Goal: Contribute content: Add original content to the website for others to see

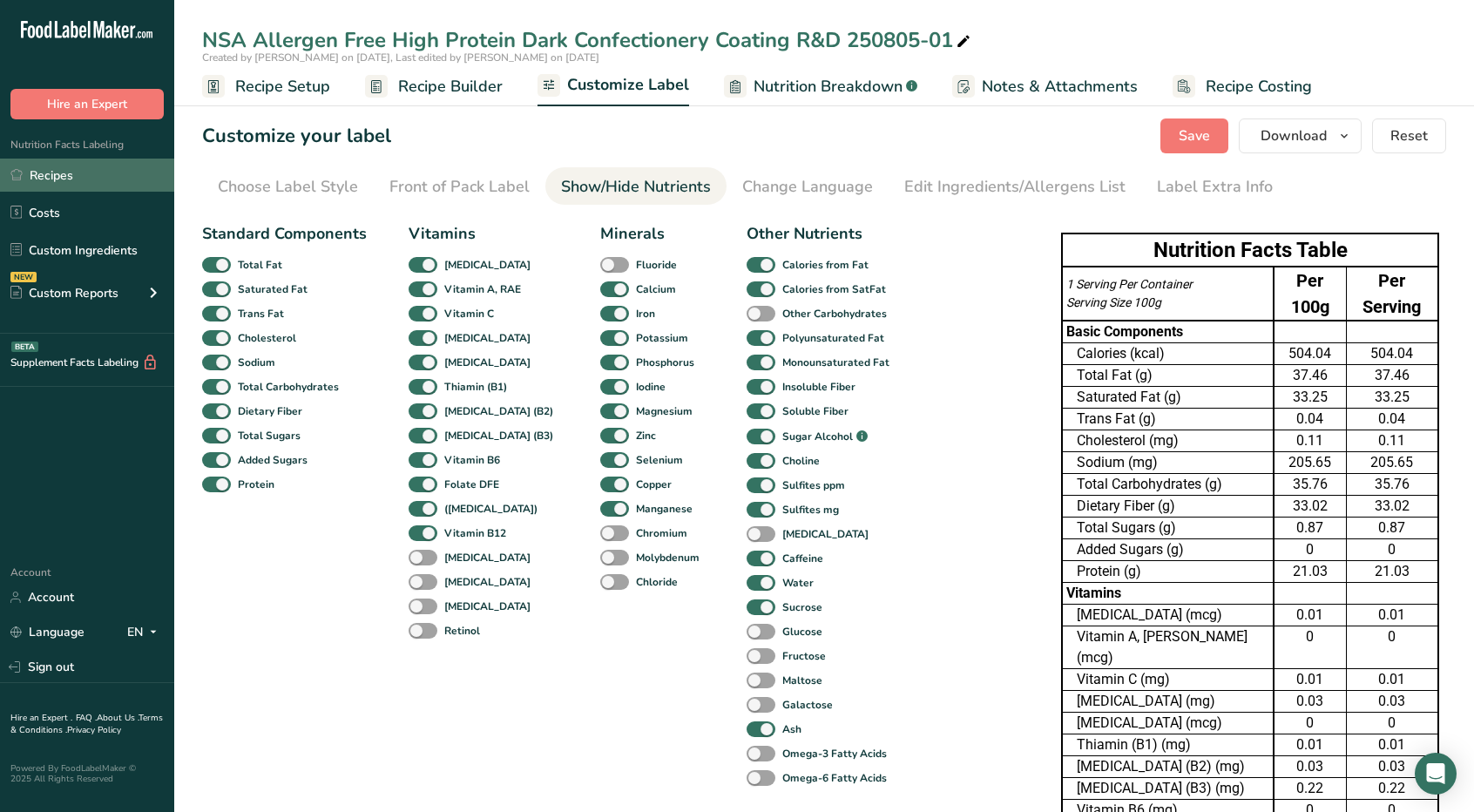
click at [61, 180] on link "Recipes" at bounding box center [87, 175] width 174 height 33
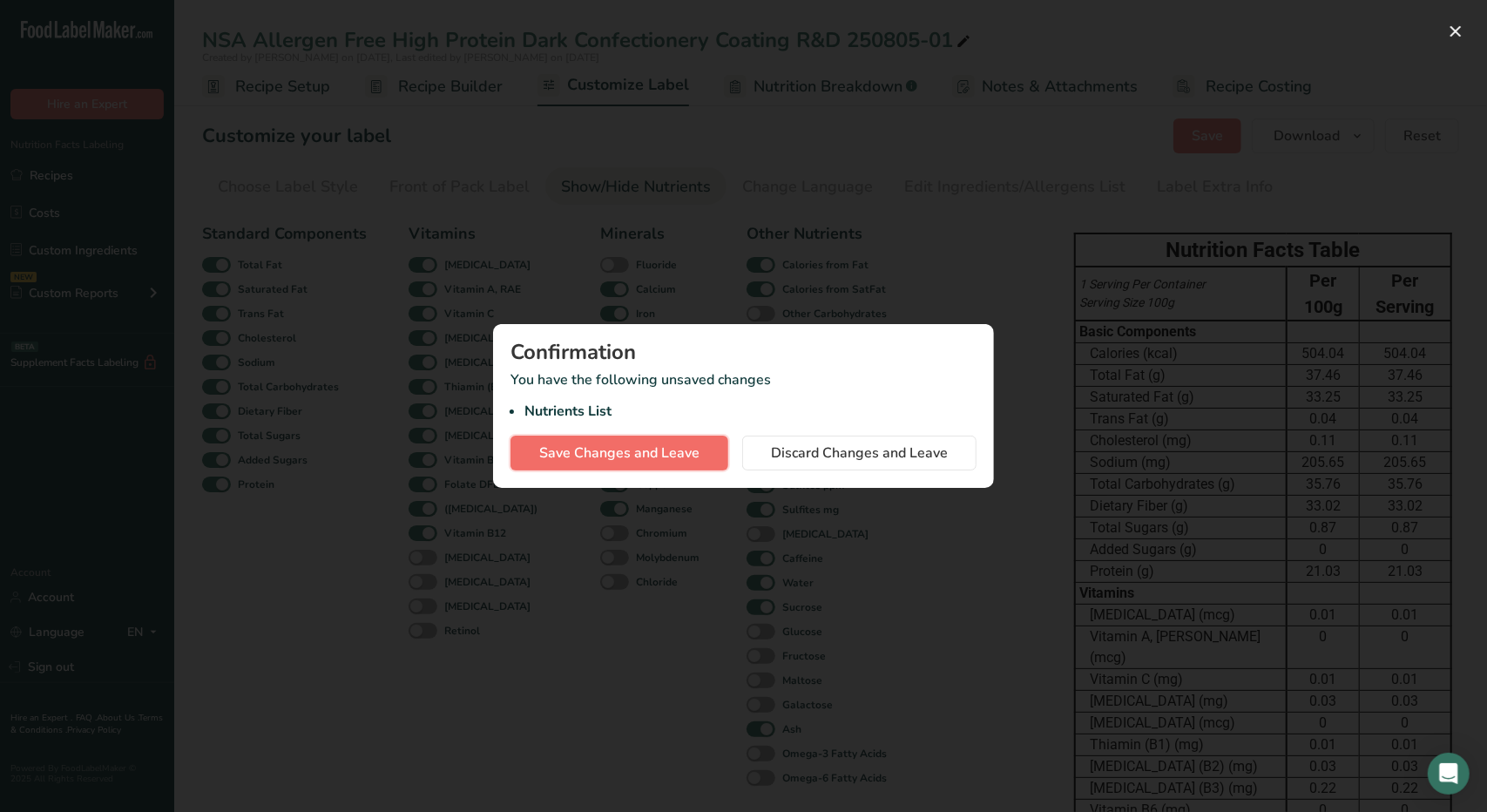
click at [694, 448] on span "Save Changes and Leave" at bounding box center [619, 453] width 160 height 21
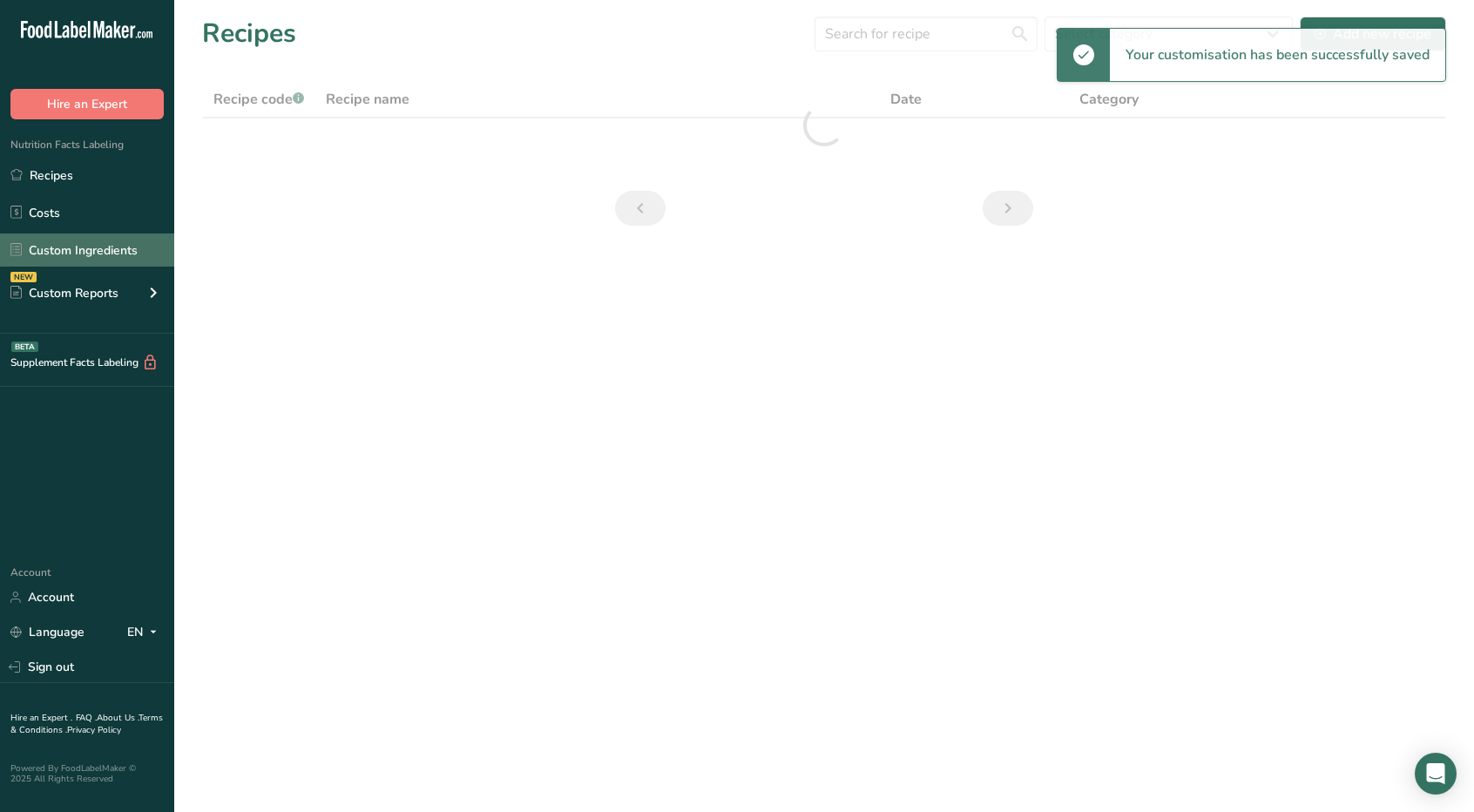
click at [85, 245] on link "Custom Ingredients" at bounding box center [87, 250] width 174 height 33
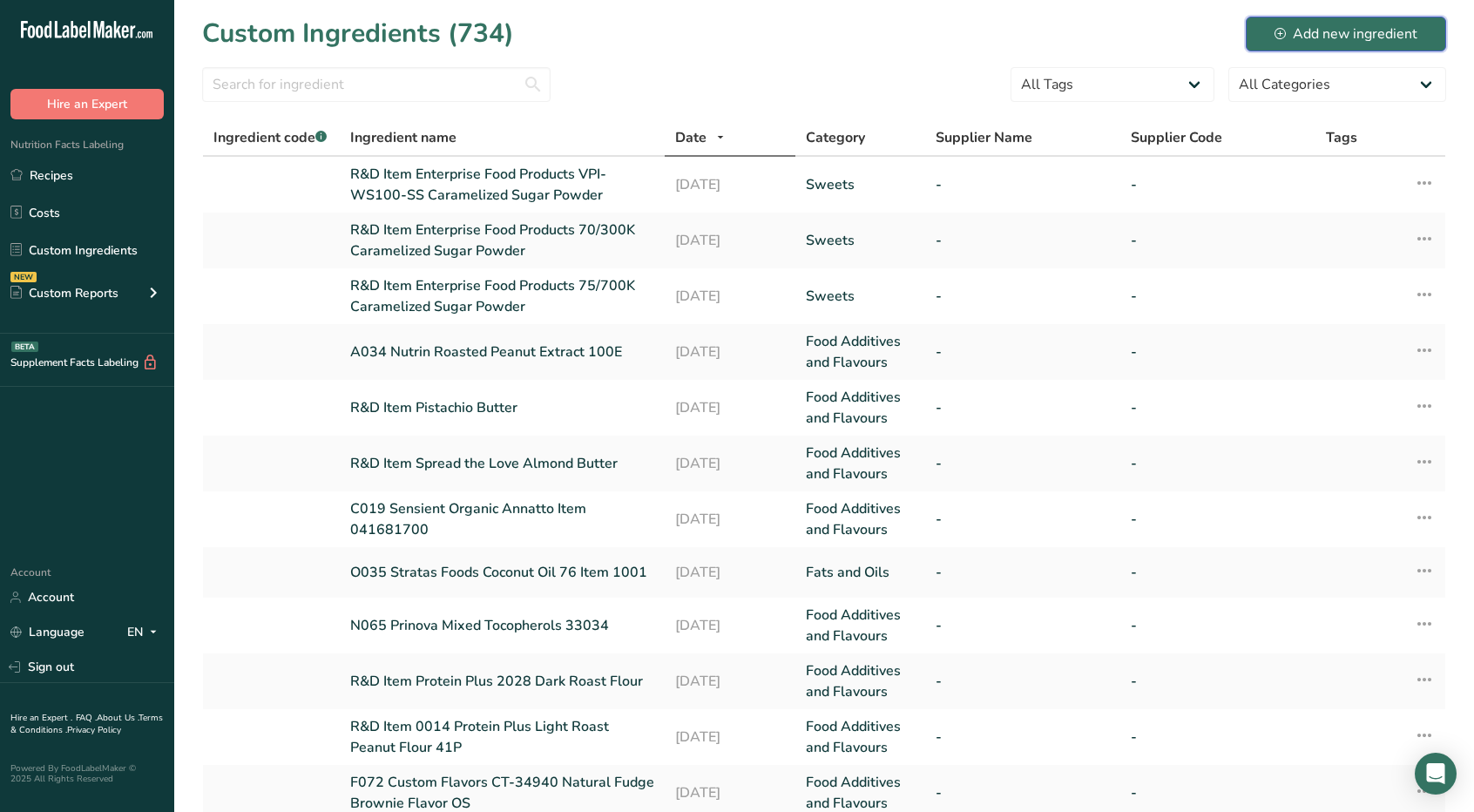
click at [1347, 36] on div "Add new ingredient" at bounding box center [1345, 34] width 143 height 21
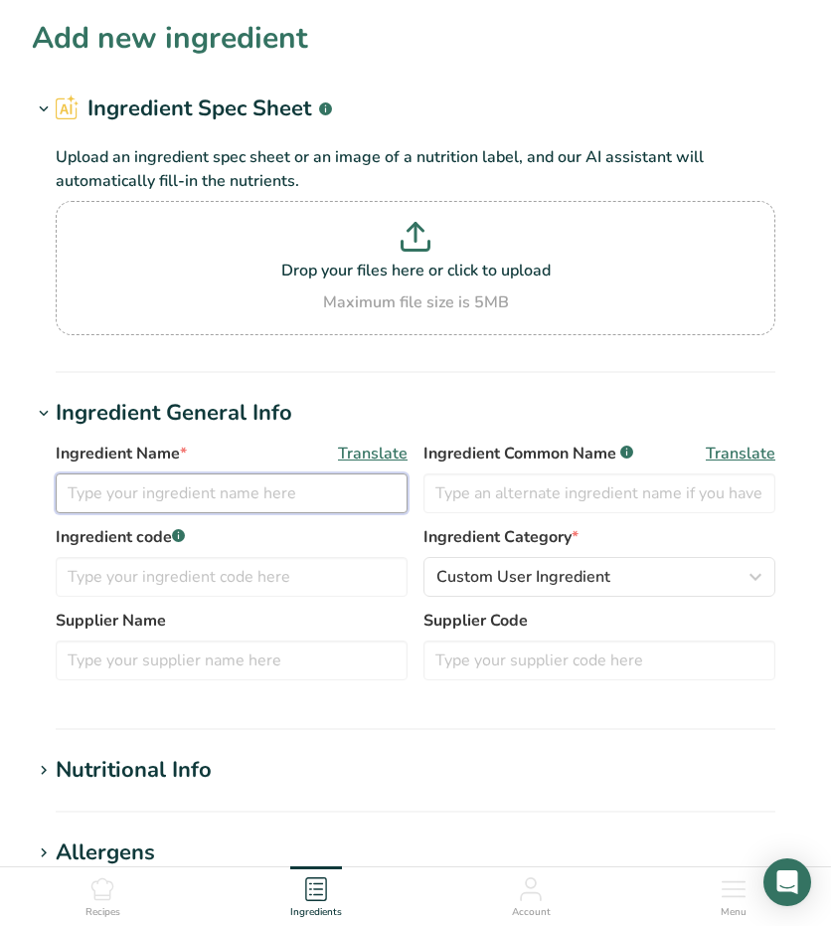
click at [141, 484] on input "text" at bounding box center [232, 493] width 352 height 40
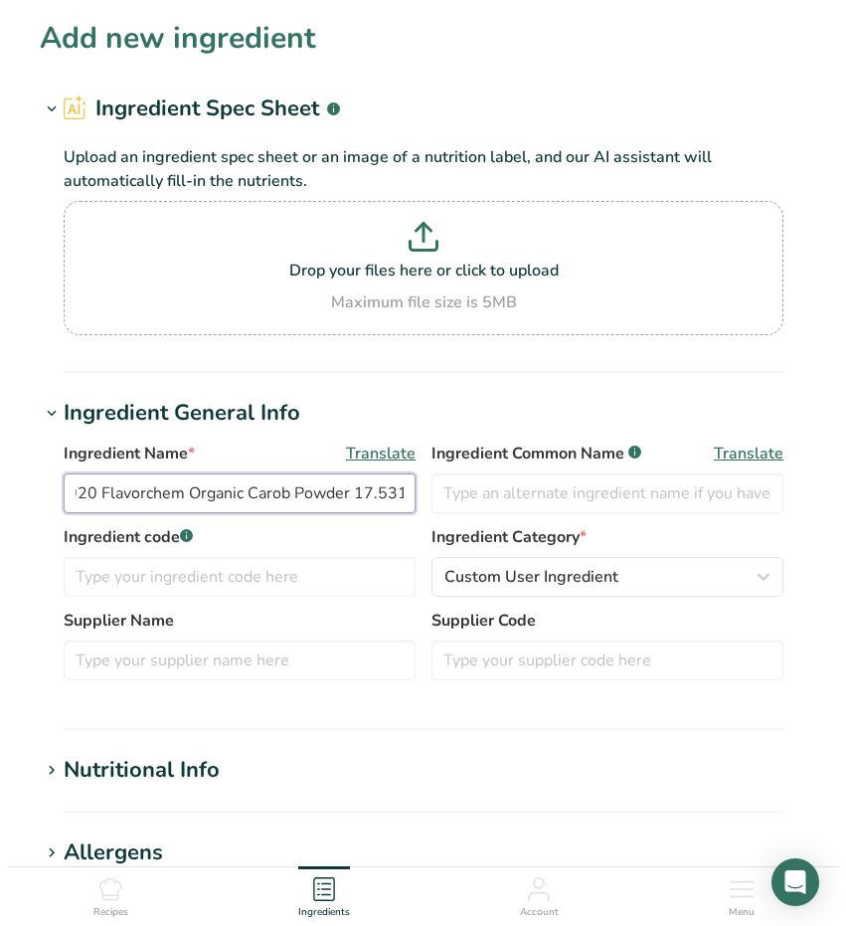
scroll to position [0, 31]
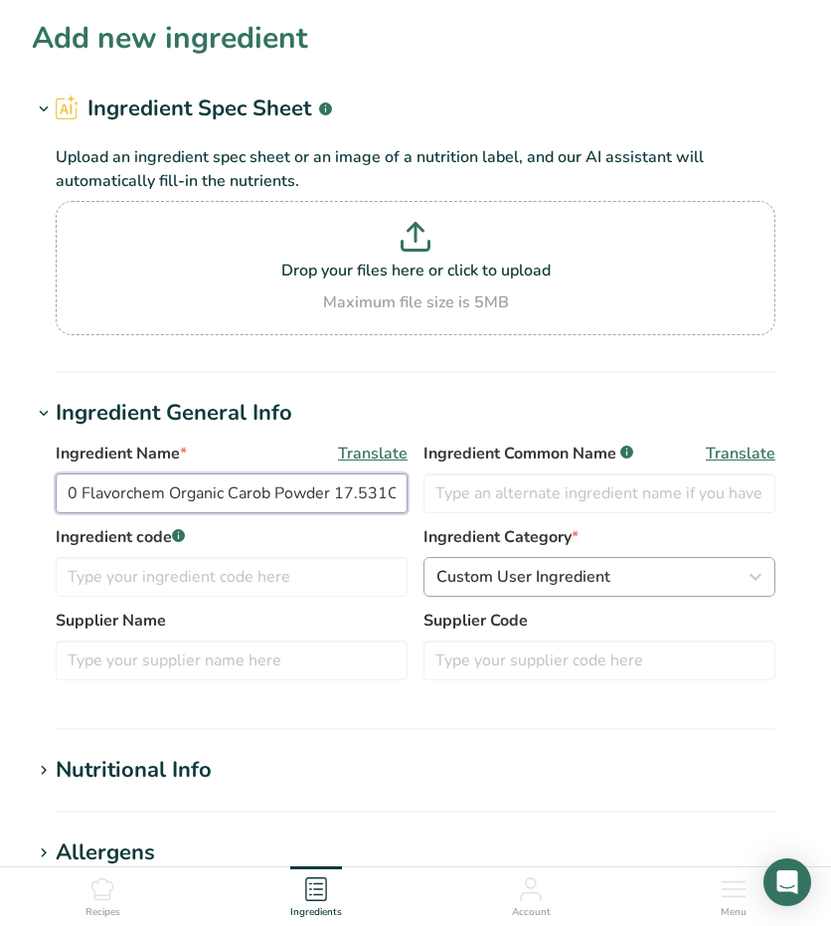
type input "C020 Flavorchem Organic Carob Powder 17.531O"
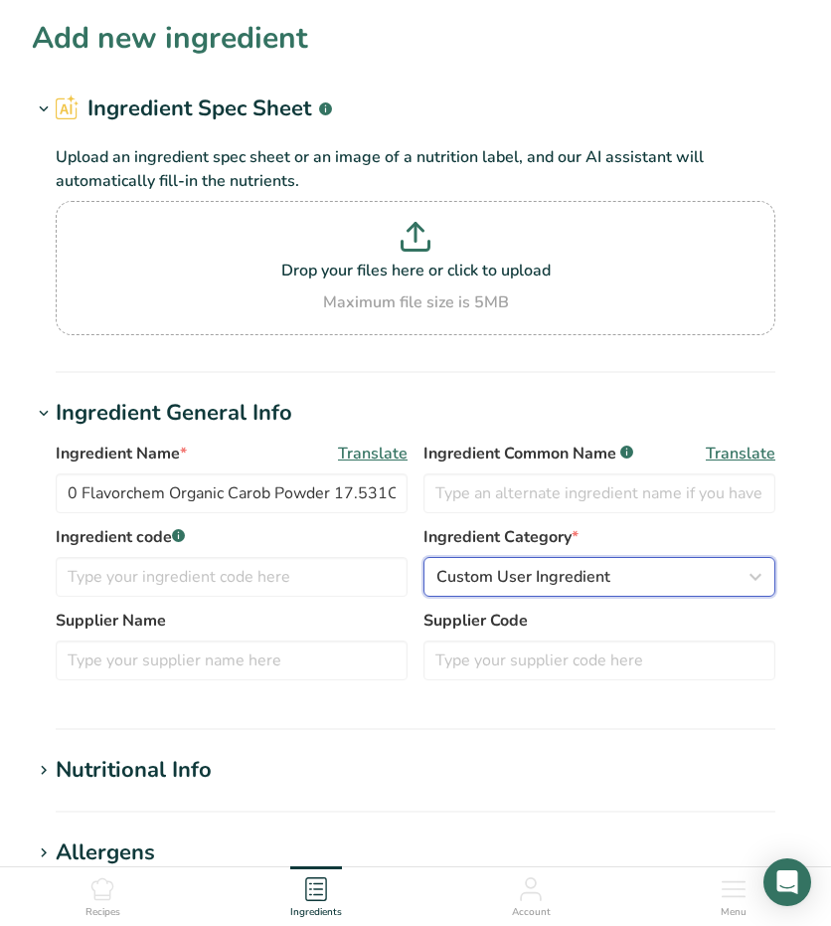
click at [563, 578] on span "Custom User Ingredient" at bounding box center [523, 577] width 174 height 24
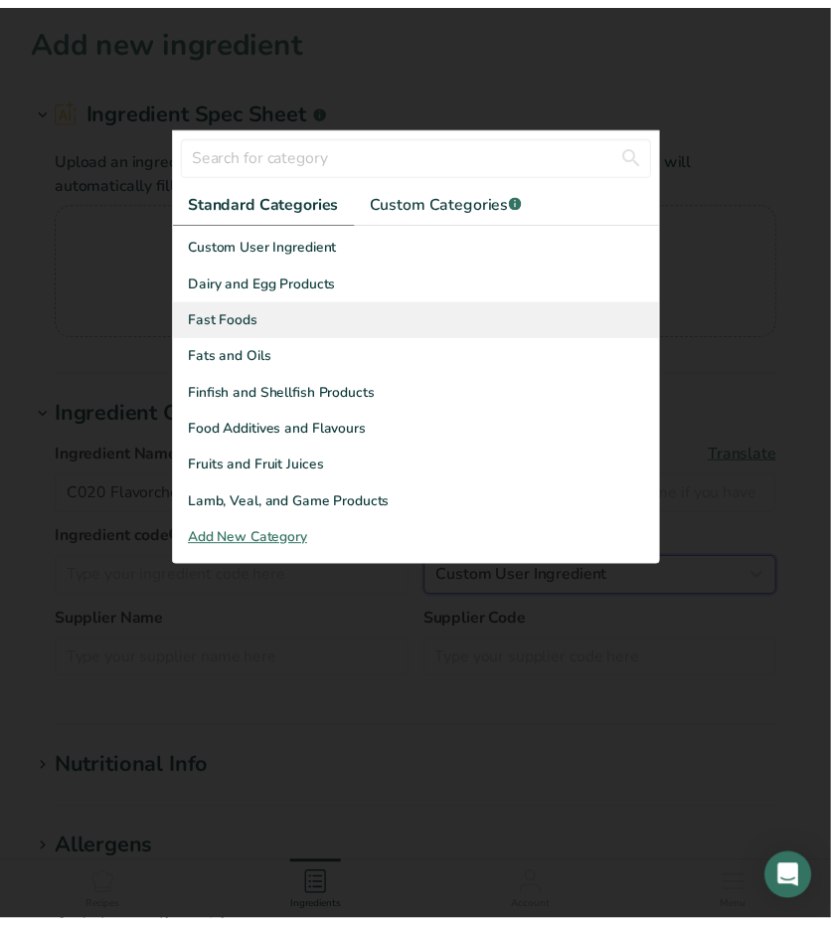
scroll to position [398, 0]
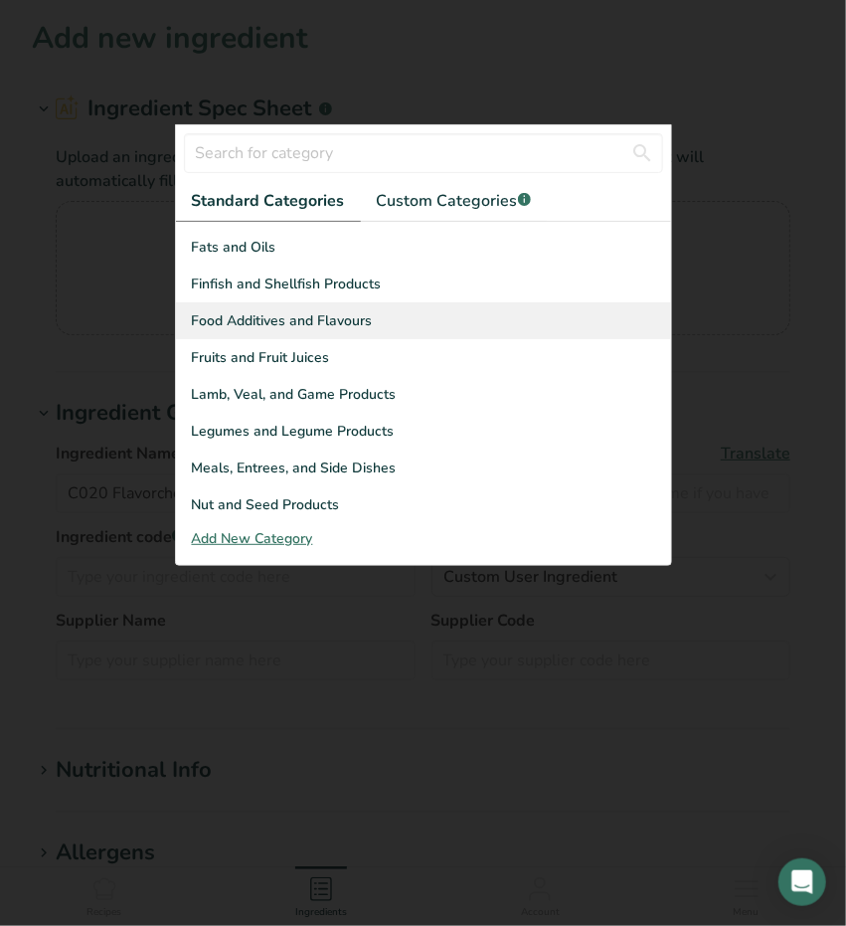
click at [437, 321] on div "Food Additives and Flavours" at bounding box center [423, 320] width 495 height 37
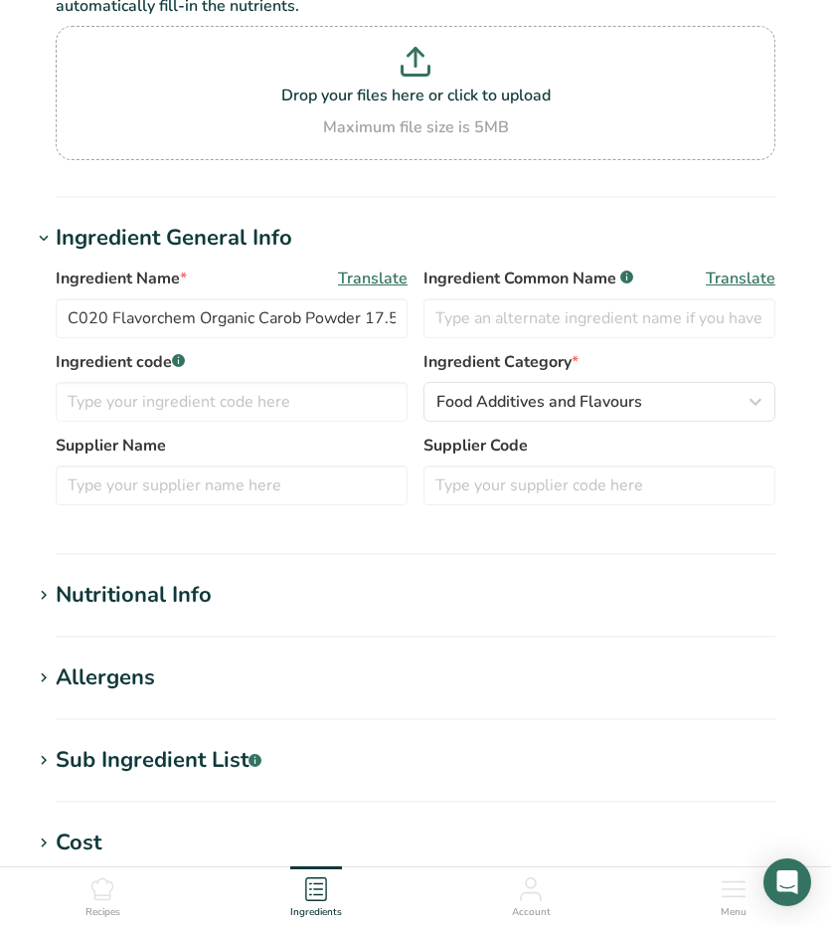
scroll to position [298, 0]
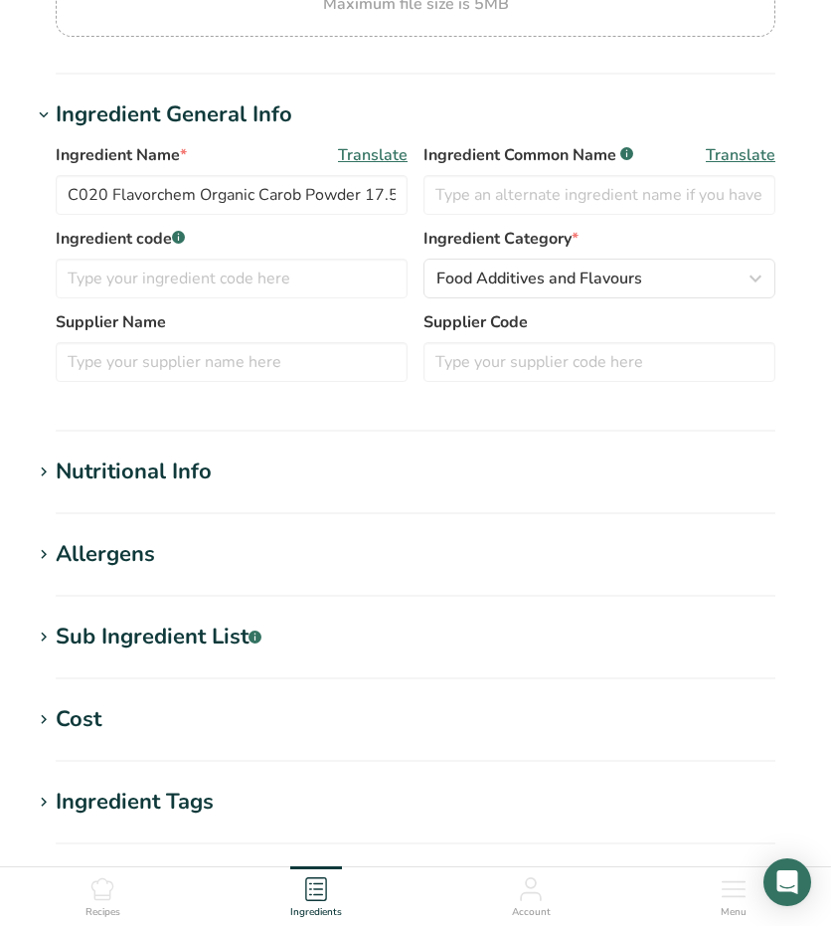
click at [38, 474] on icon at bounding box center [44, 472] width 18 height 28
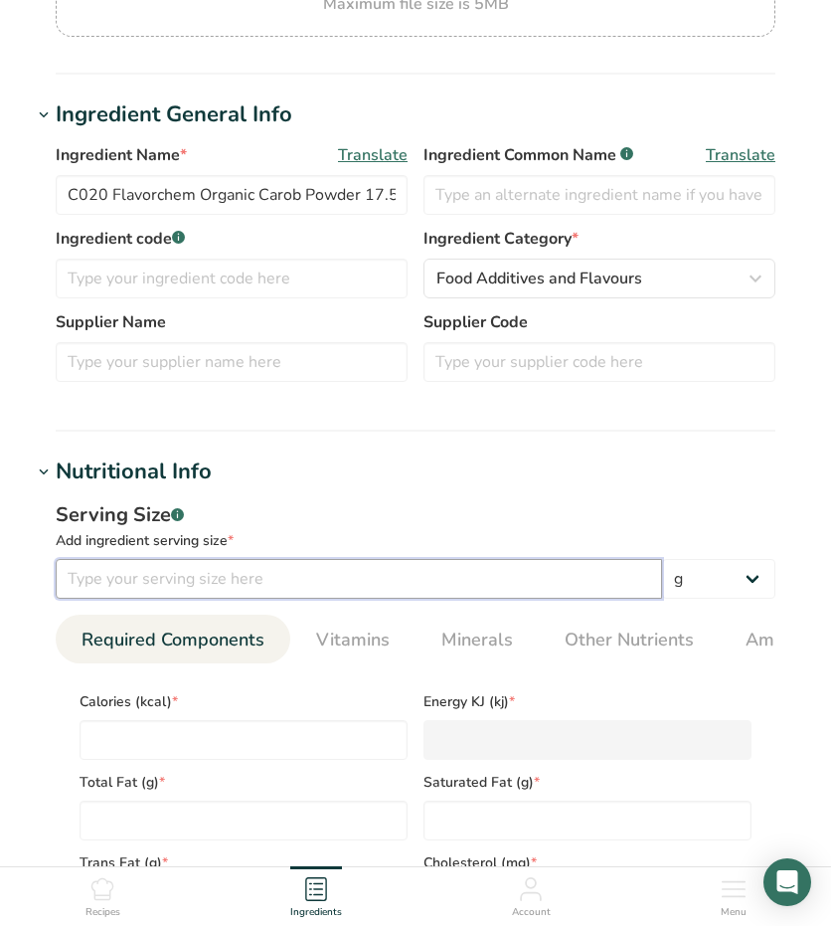
click at [114, 579] on input "number" at bounding box center [359, 579] width 606 height 40
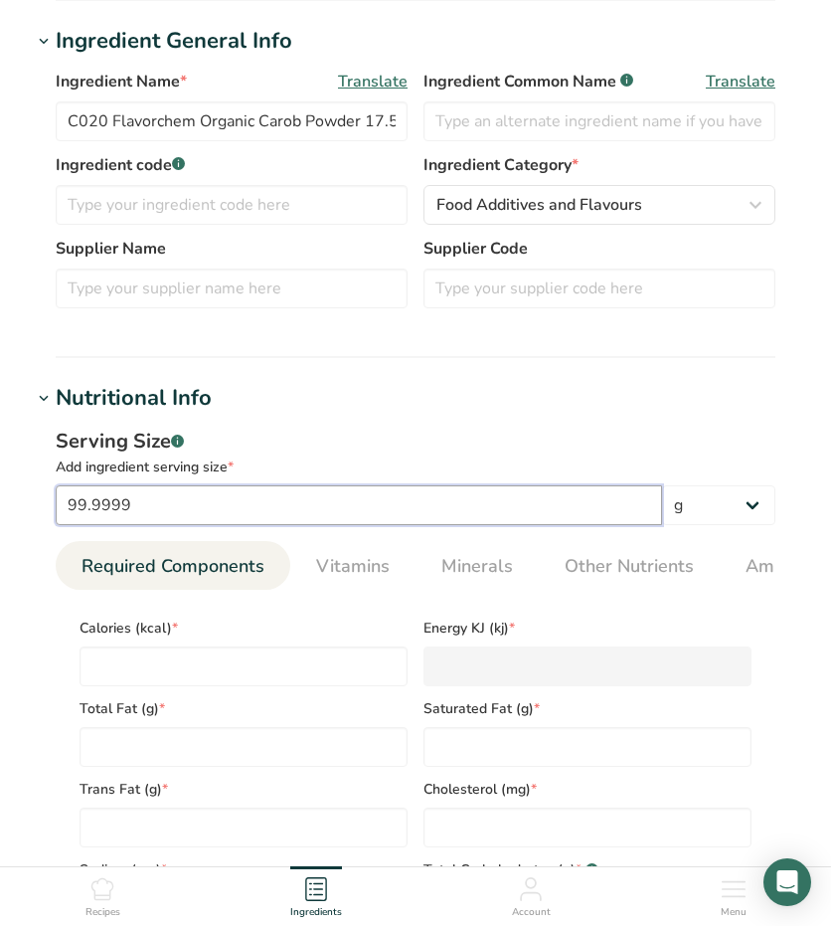
scroll to position [696, 0]
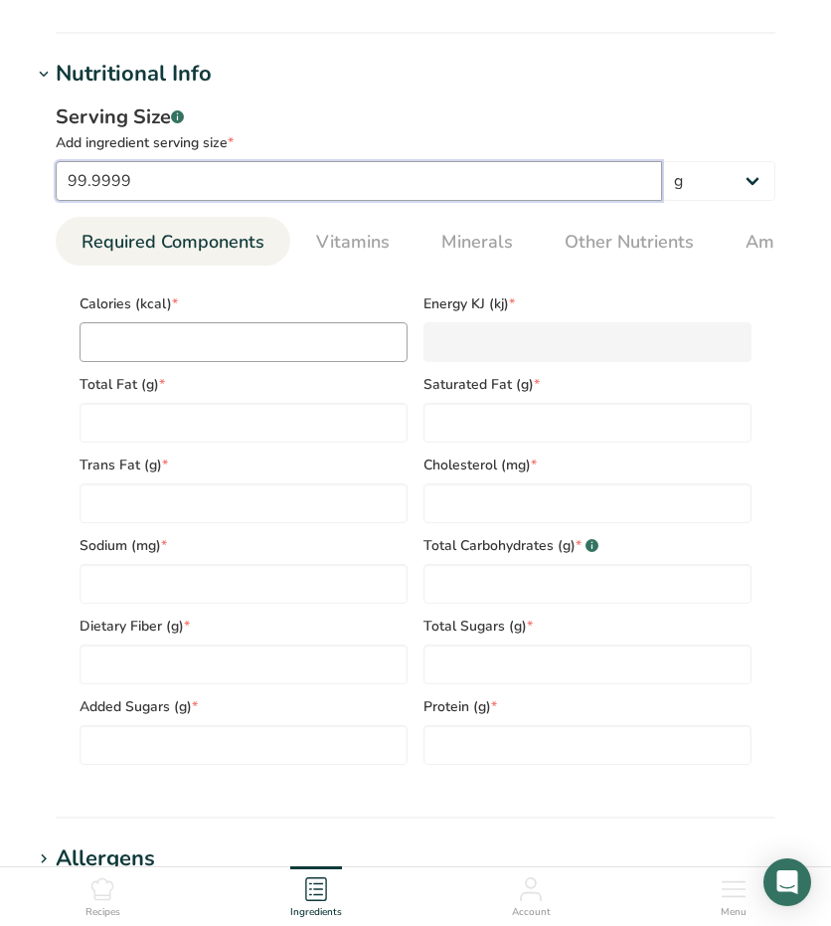
type input "99.9999"
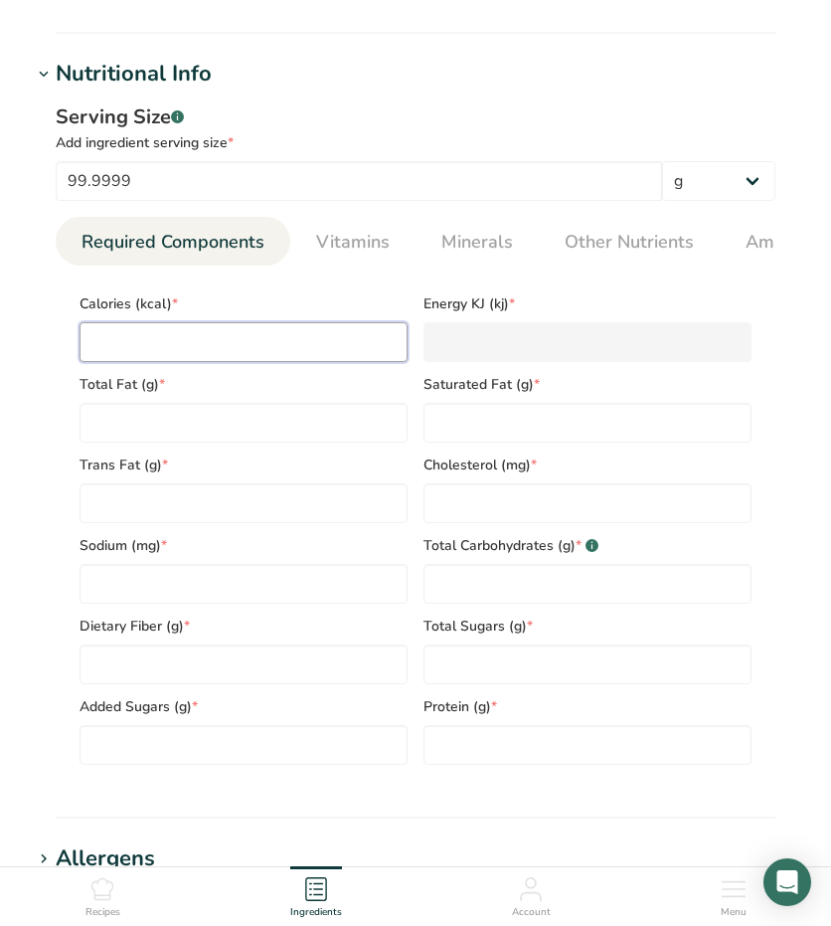
click at [166, 335] on input "number" at bounding box center [244, 342] width 328 height 40
type input "2"
type KJ "8.4"
type input "29"
type KJ "121.3"
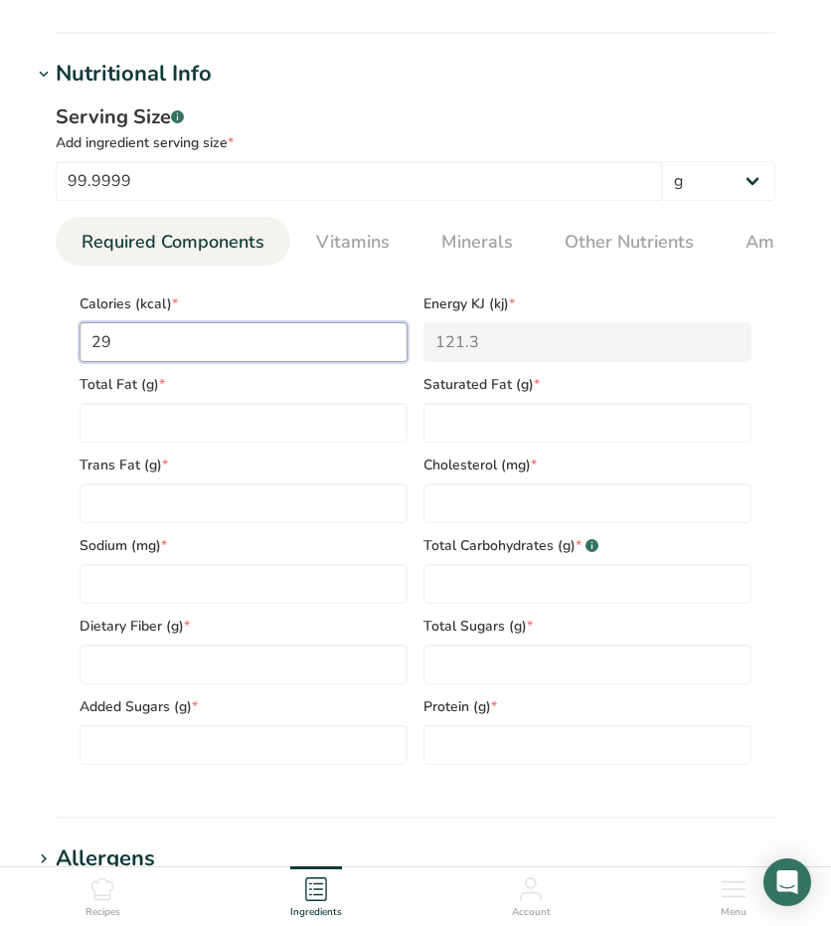
type input "297"
type KJ "1242.6"
type input "297"
type Fat "1.03"
type Fat "0.00"
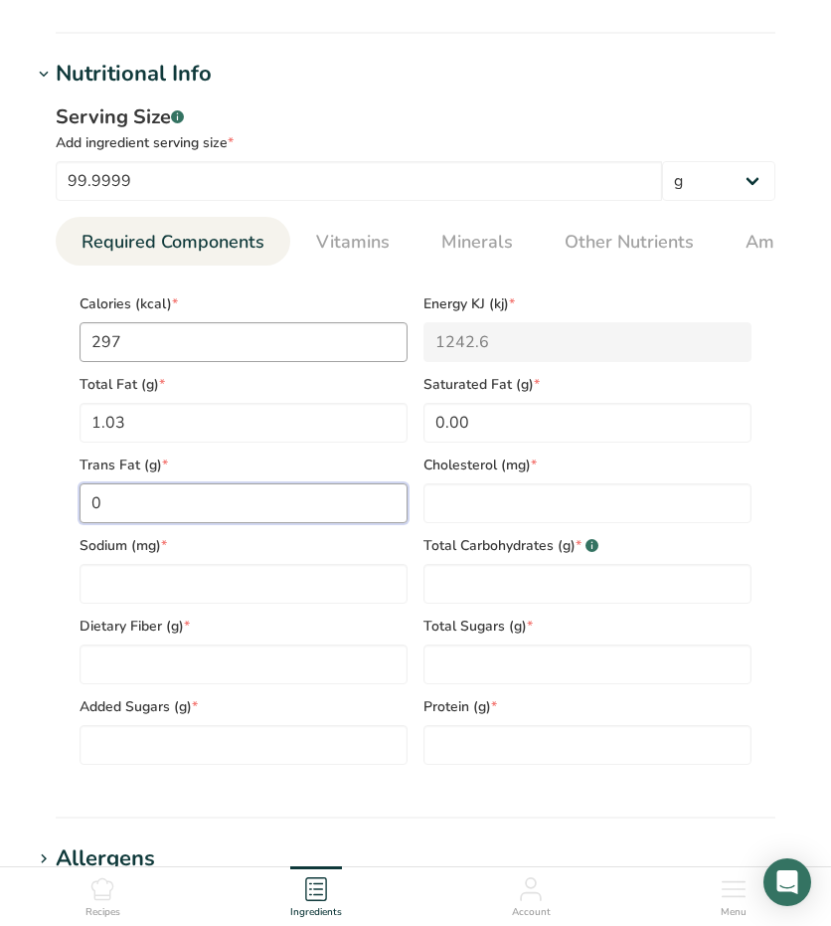
type Fat "0"
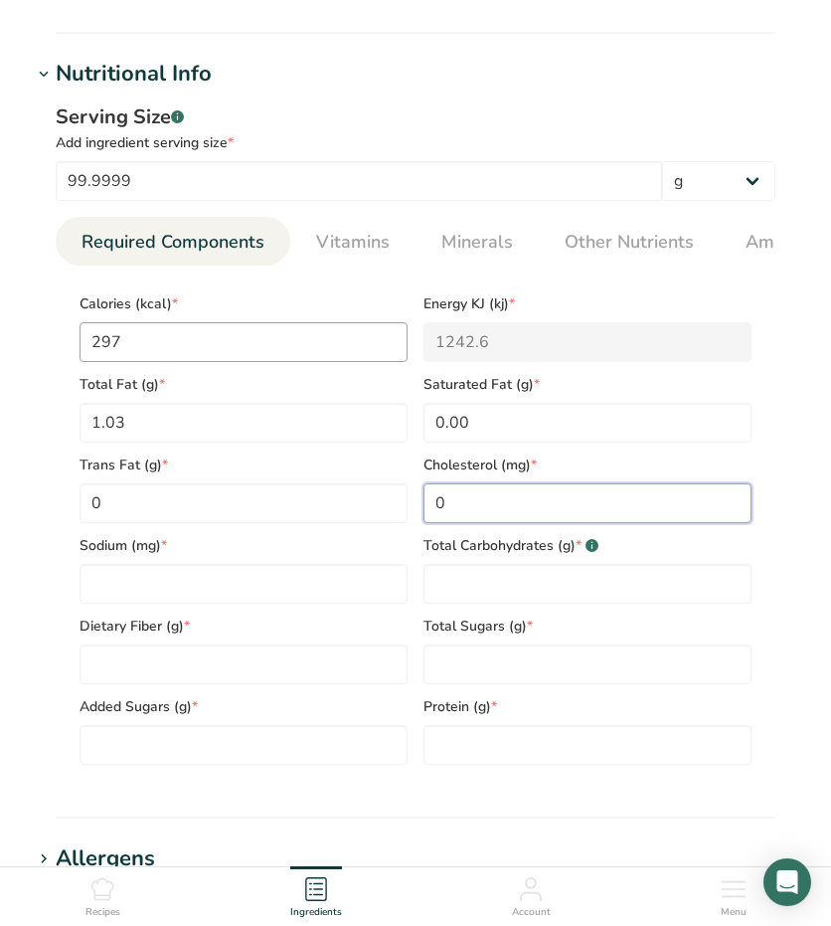
type input "0"
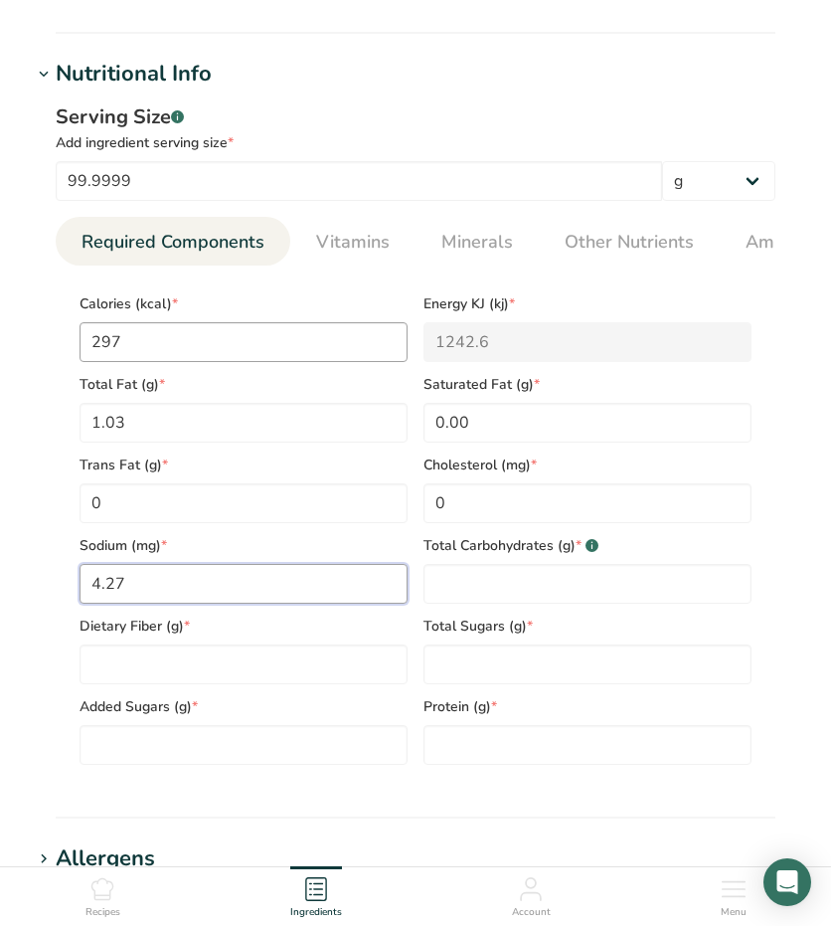
type input "4.27"
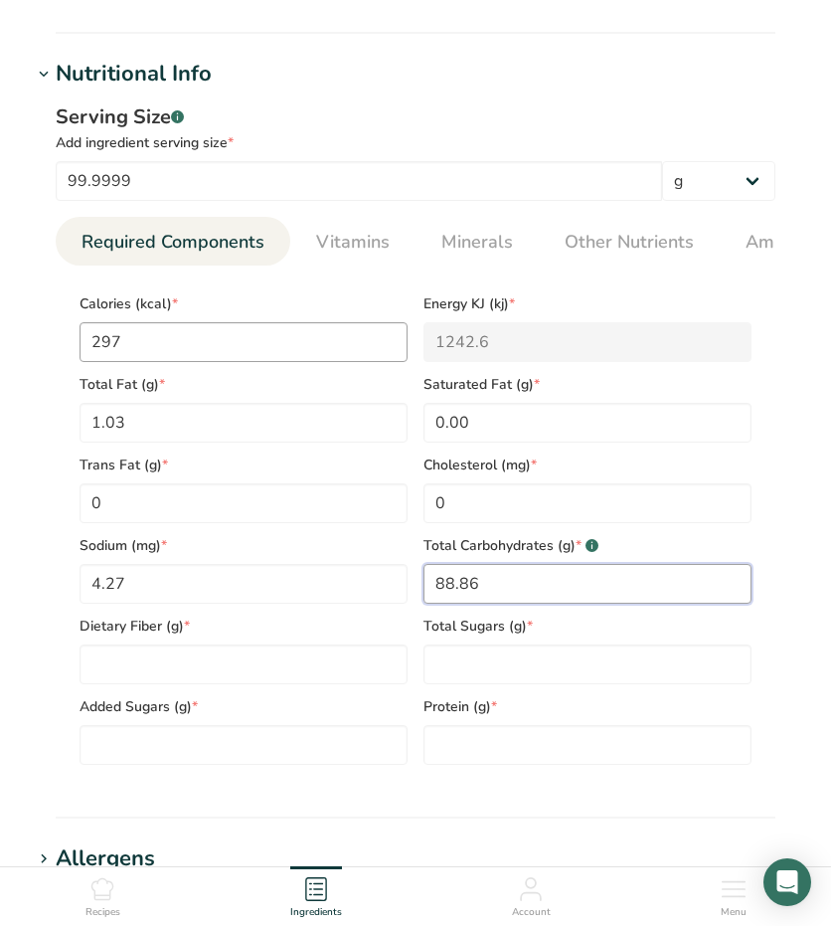
type Carbohydrates "88.86"
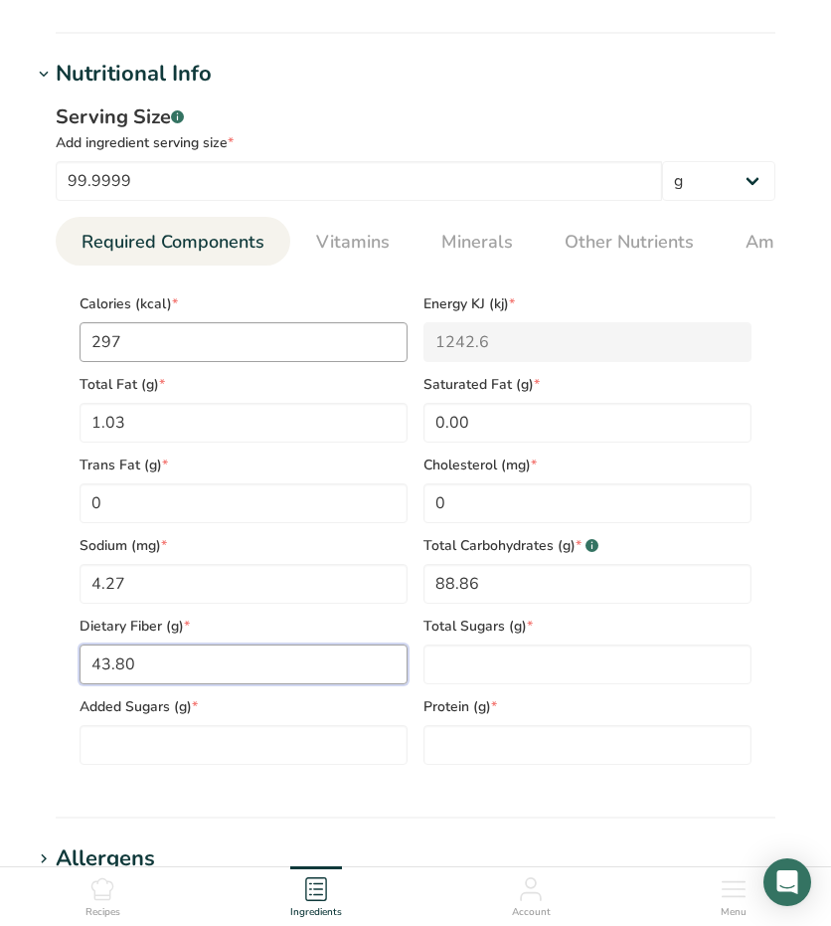
type Fiber "43.80"
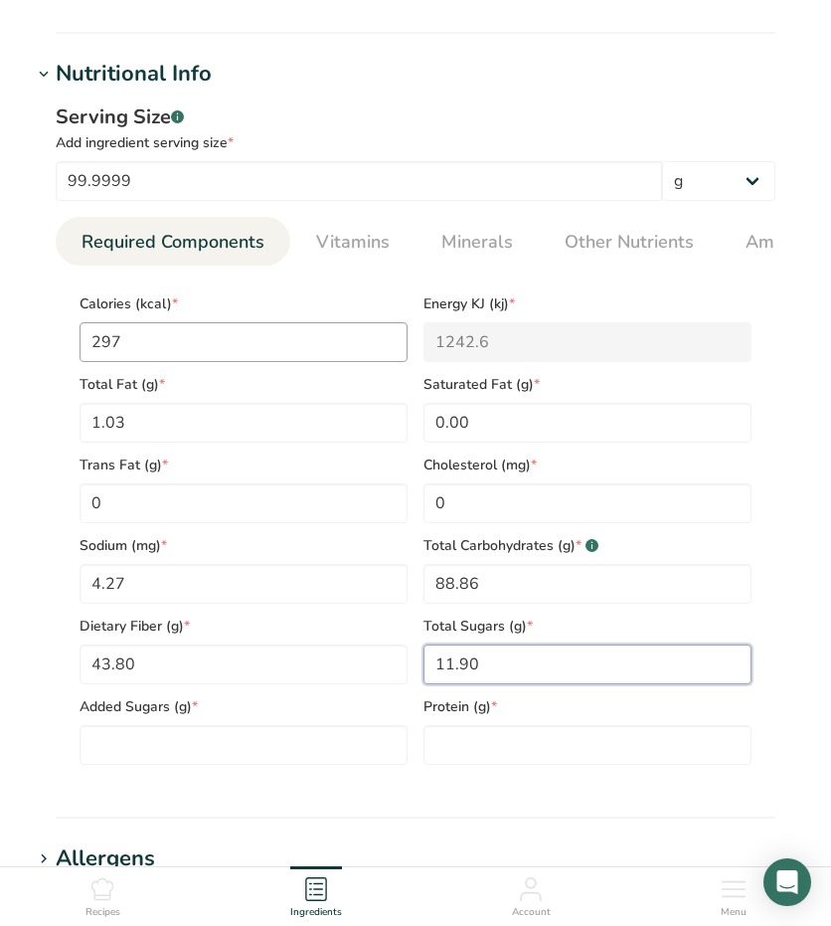
type Sugars "11.90"
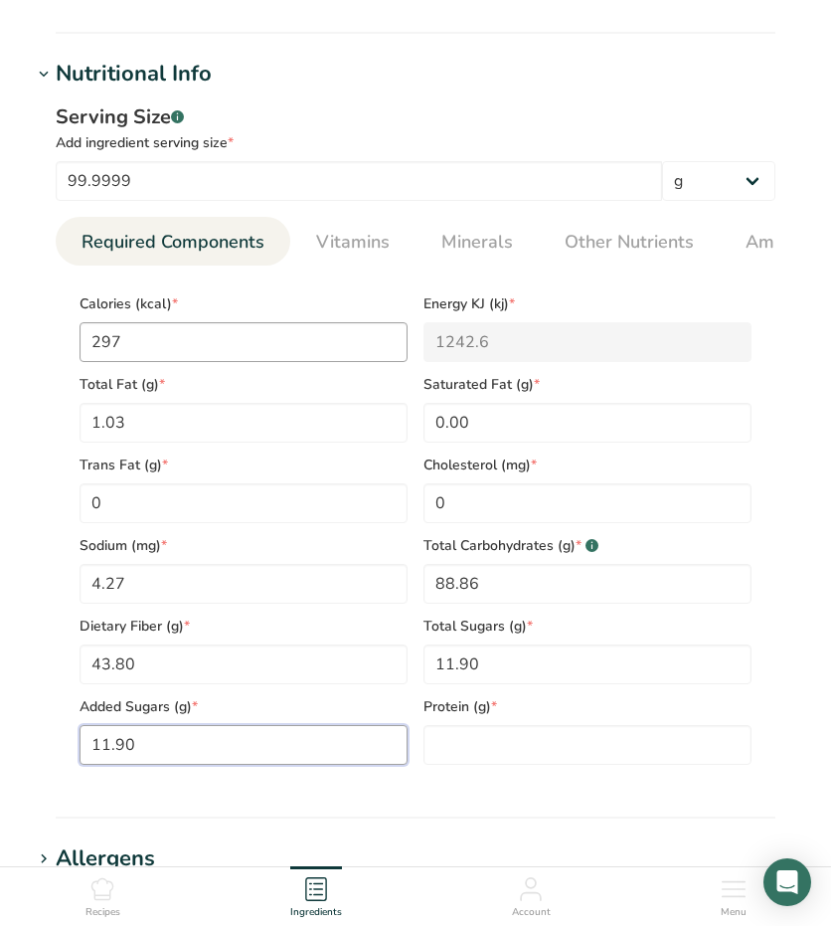
type Sugars "11.90"
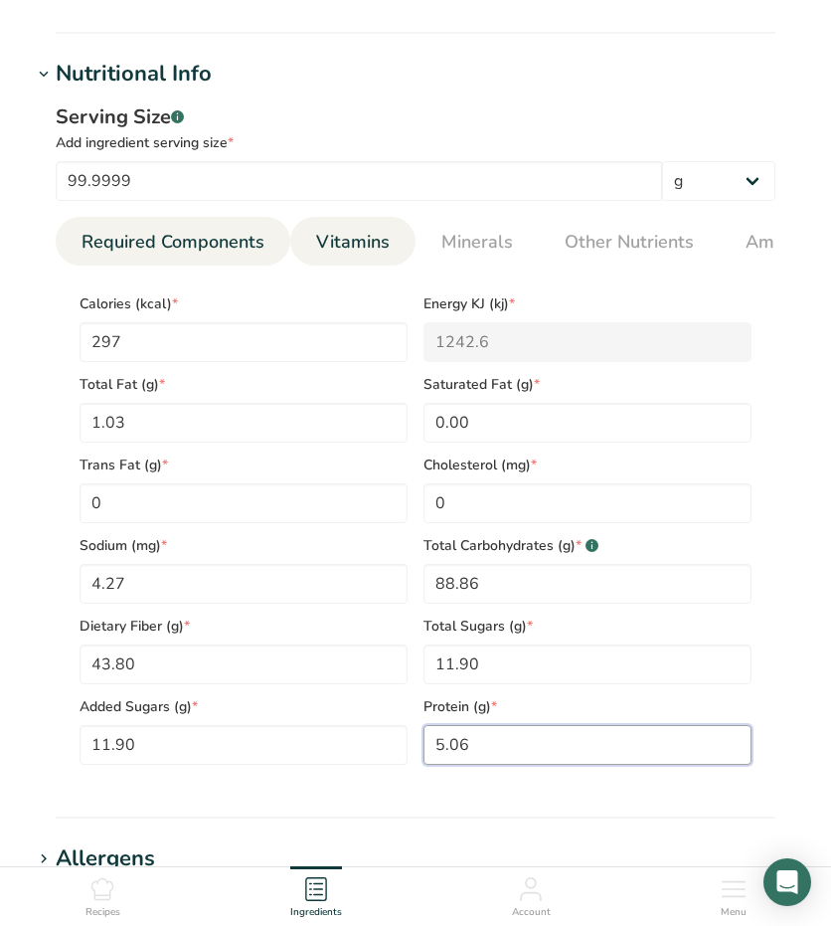
type input "5.06"
click at [319, 251] on span "Vitamins" at bounding box center [353, 242] width 74 height 27
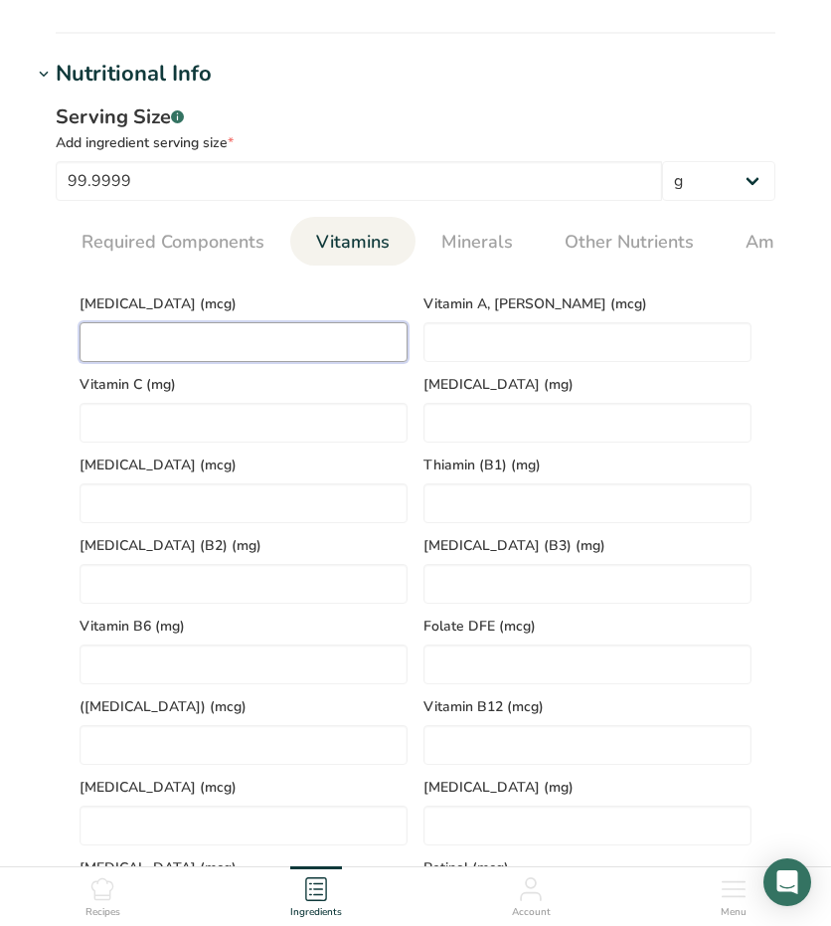
click at [220, 357] on D "number" at bounding box center [244, 342] width 328 height 40
type D "0"
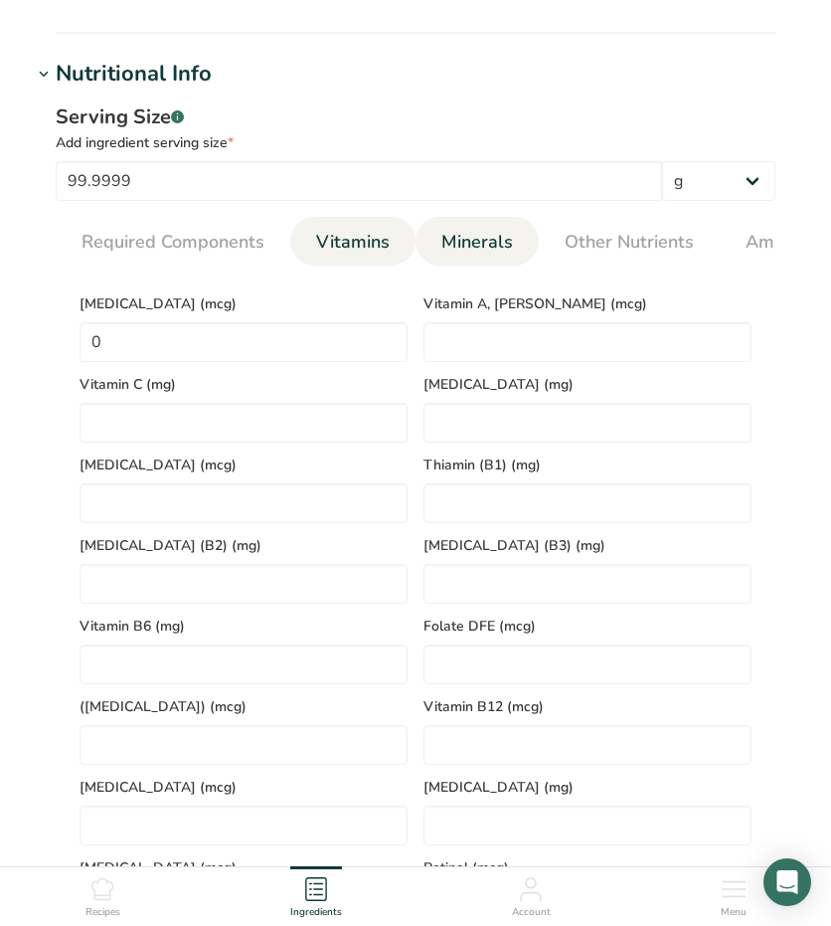
click at [477, 234] on span "Minerals" at bounding box center [477, 242] width 72 height 27
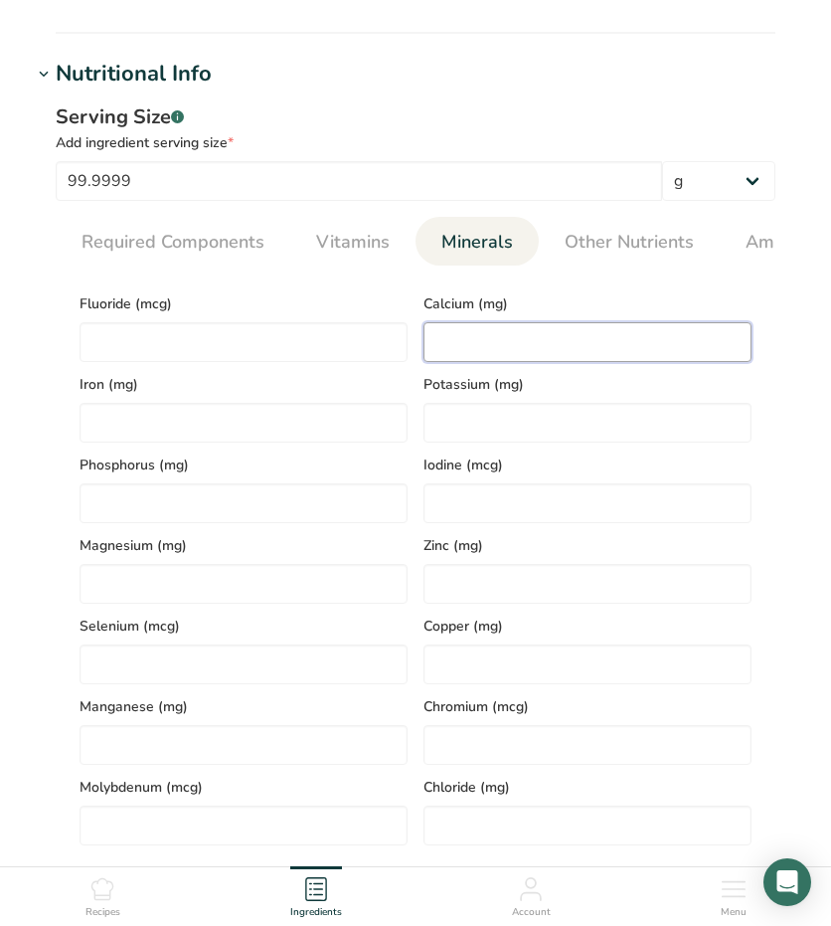
click at [457, 334] on input "number" at bounding box center [588, 342] width 328 height 40
type input "314"
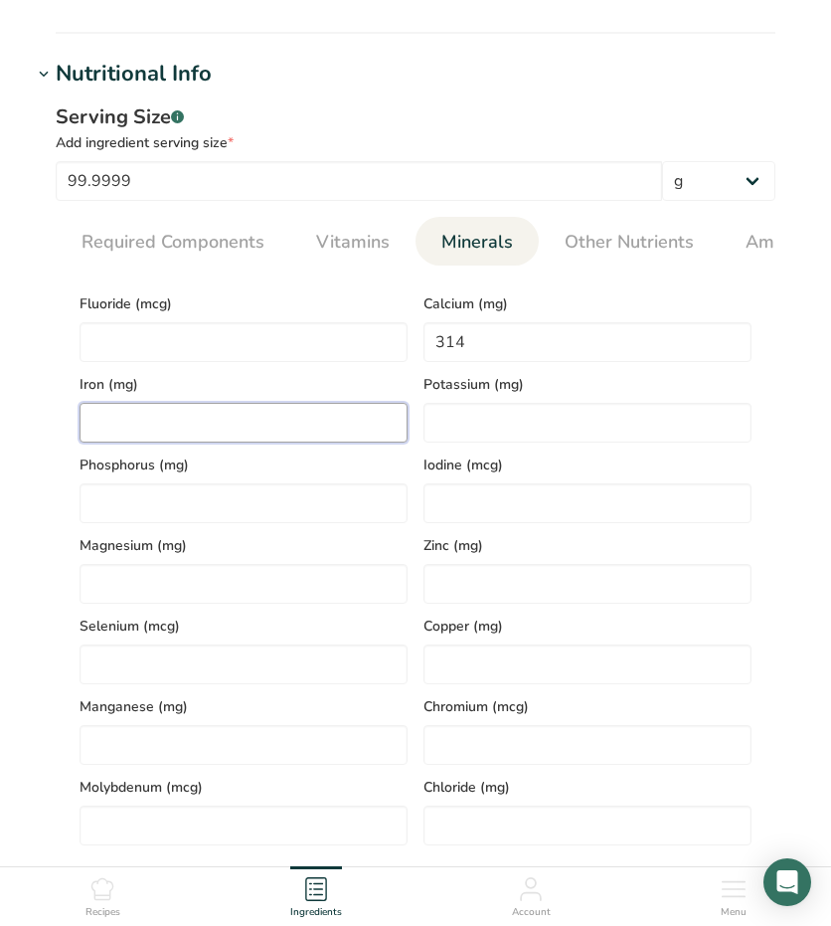
click at [251, 416] on input "number" at bounding box center [244, 423] width 328 height 40
type input "3.73"
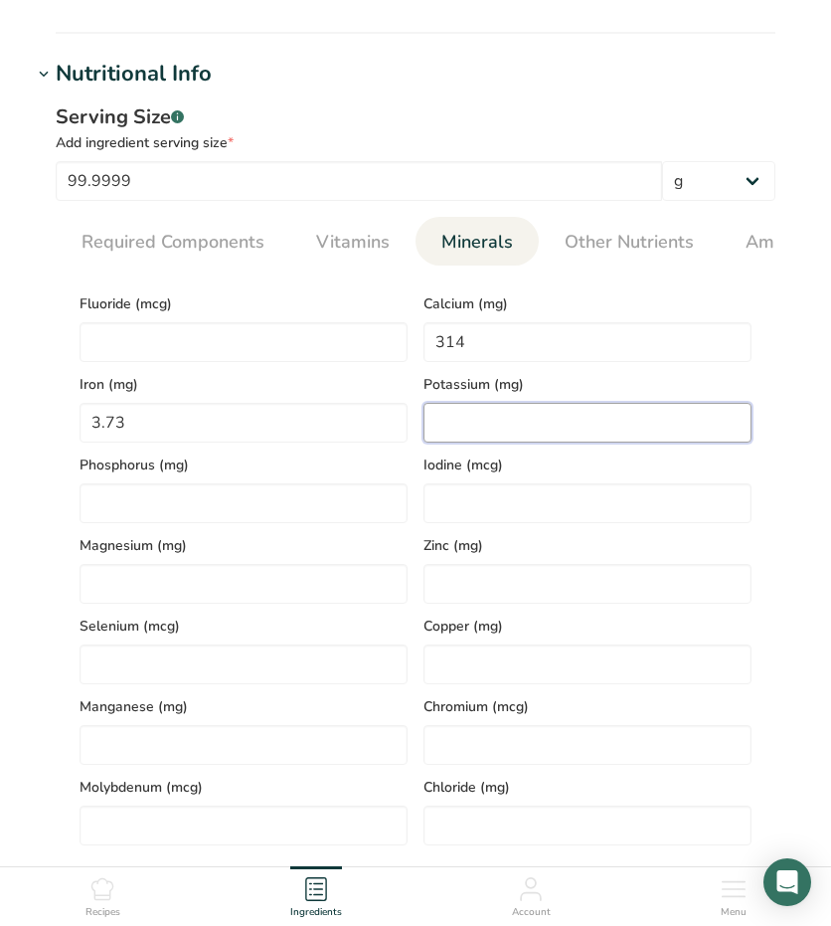
click at [469, 428] on input "number" at bounding box center [588, 423] width 328 height 40
type input "1290"
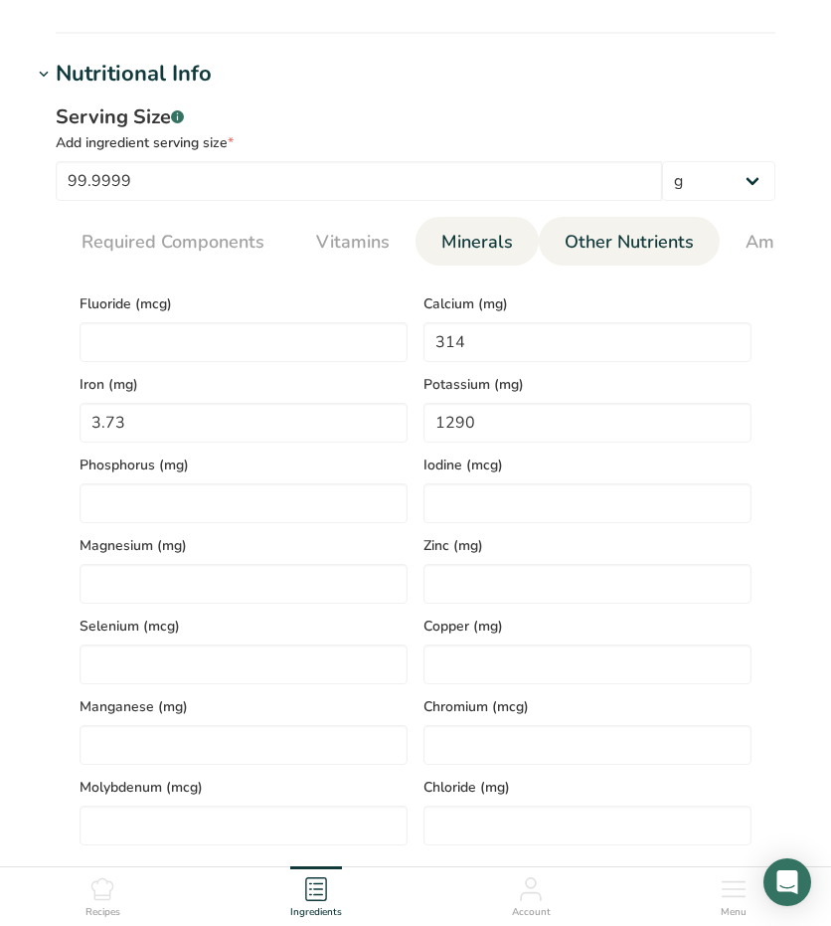
click at [589, 245] on span "Other Nutrients" at bounding box center [629, 242] width 129 height 27
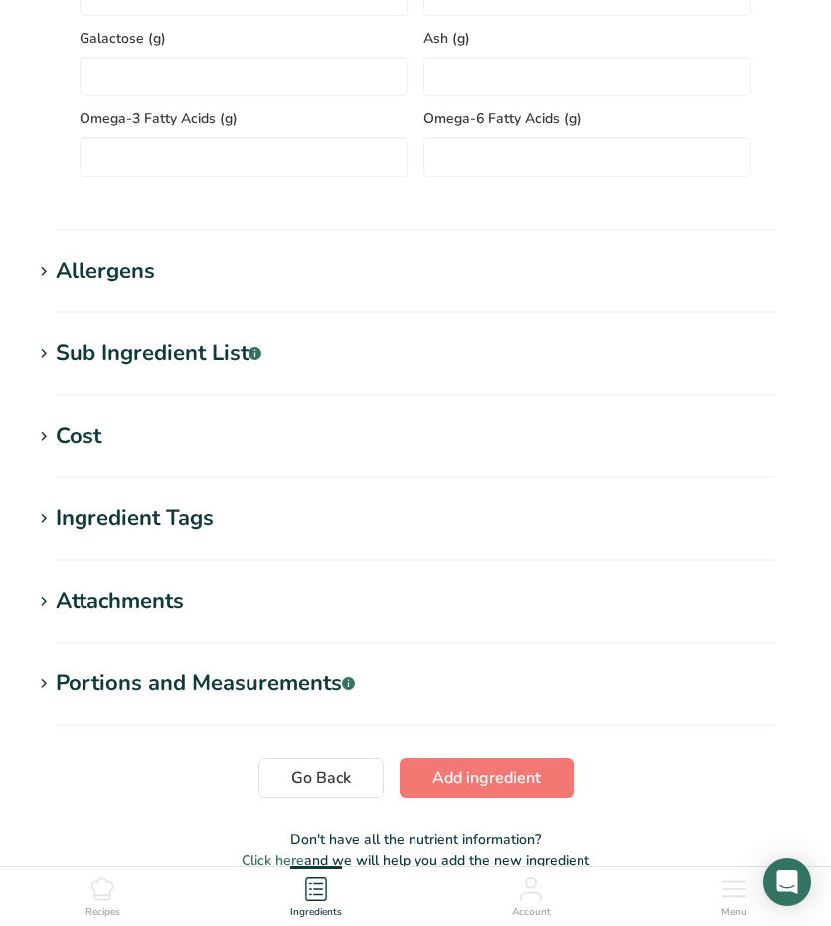
scroll to position [1789, 0]
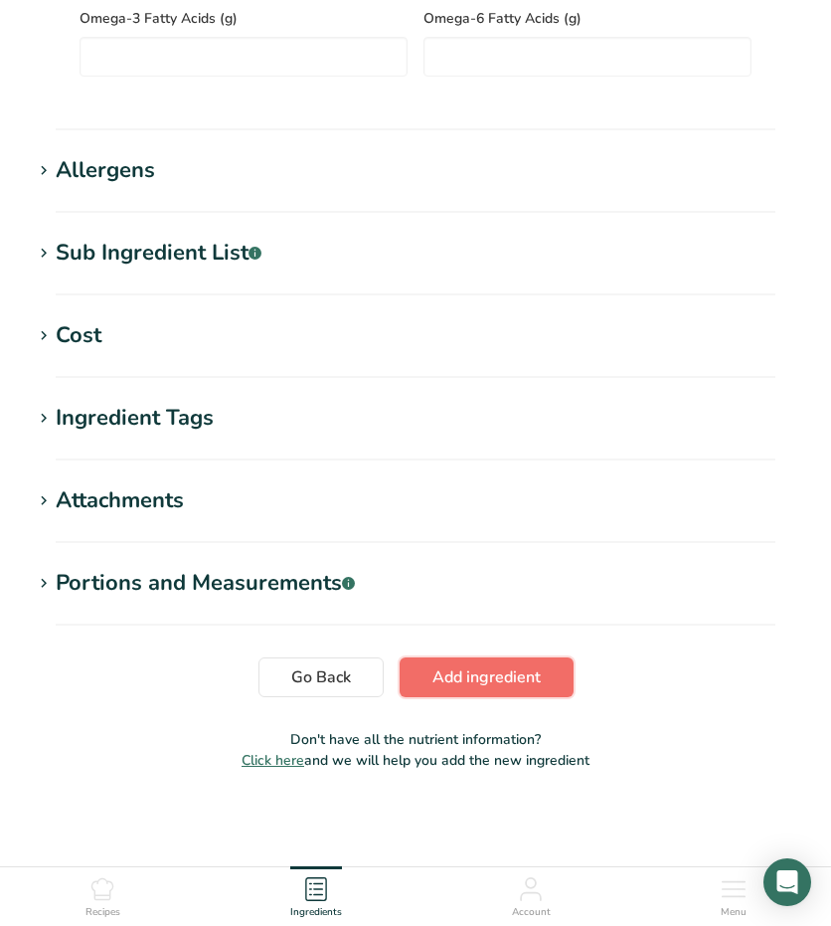
click at [440, 679] on span "Add ingredient" at bounding box center [486, 677] width 108 height 24
